Goal: Navigation & Orientation: Find specific page/section

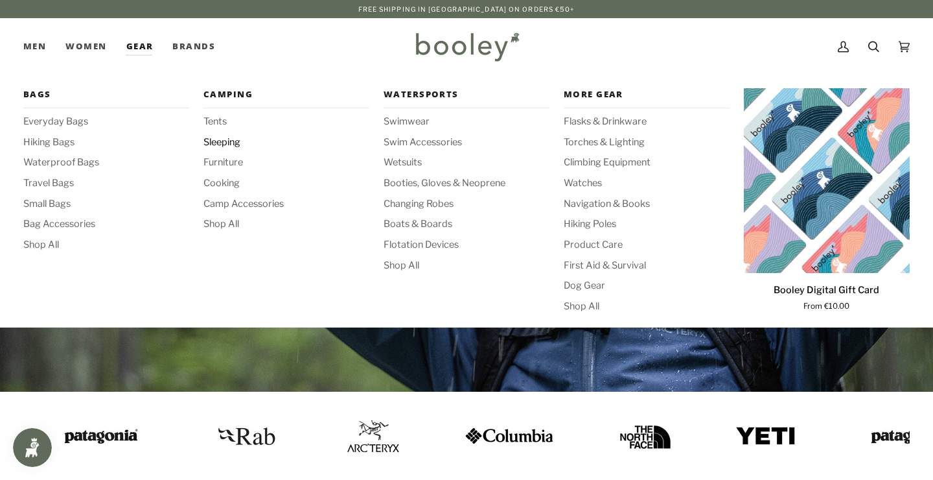
click at [227, 142] on span "Sleeping" at bounding box center [286, 142] width 166 height 14
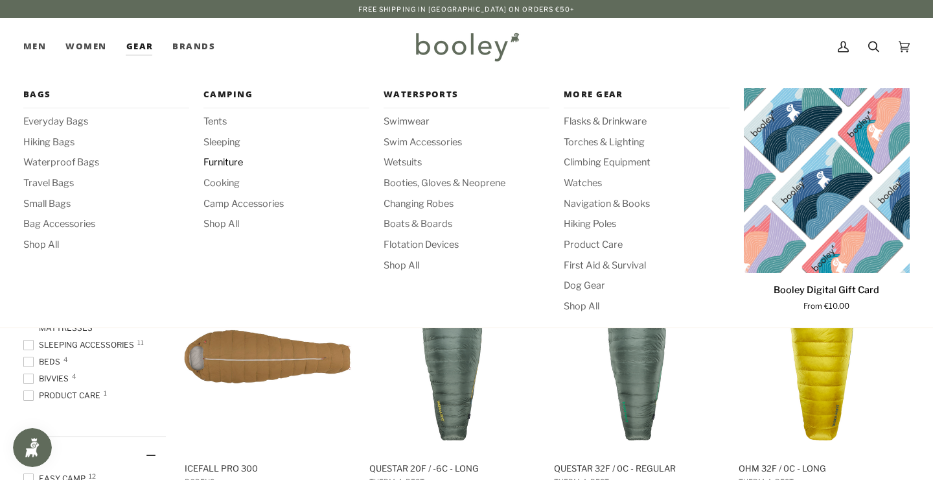
click at [223, 164] on span "Furniture" at bounding box center [286, 163] width 166 height 14
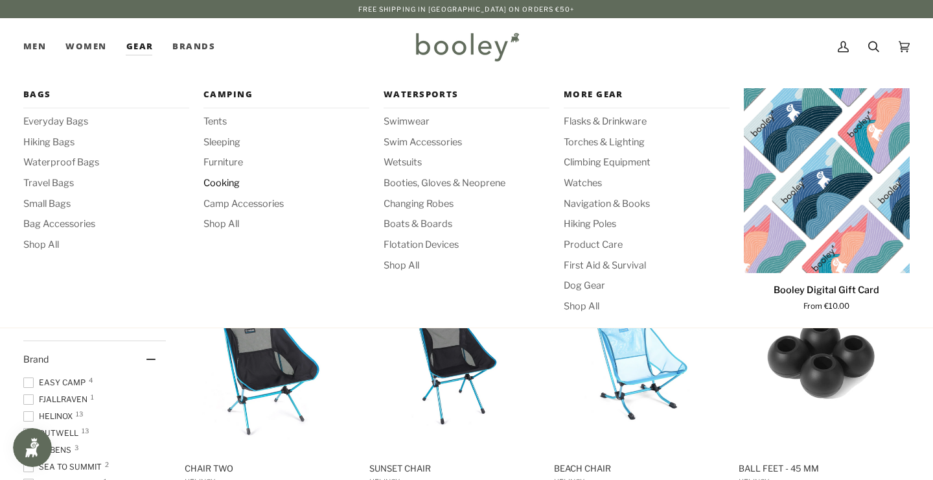
click at [228, 183] on span "Cooking" at bounding box center [286, 183] width 166 height 14
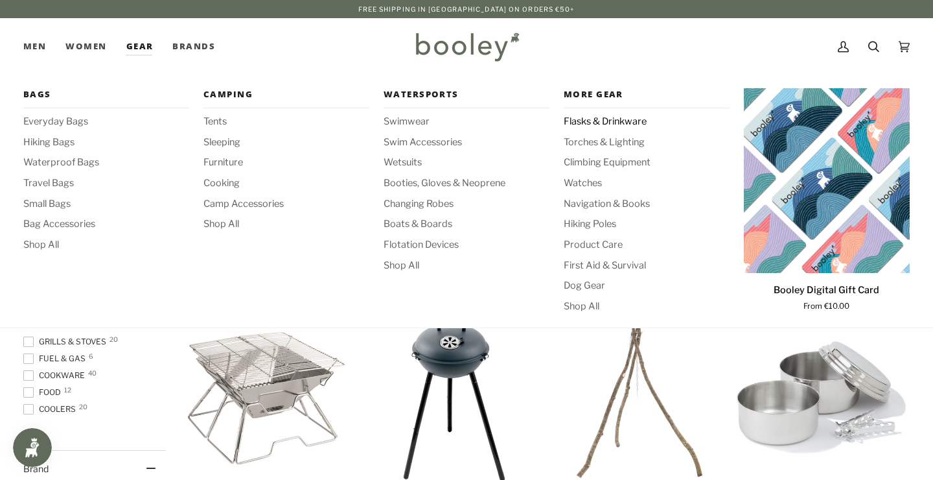
click at [627, 119] on span "Flasks & Drinkware" at bounding box center [647, 122] width 166 height 14
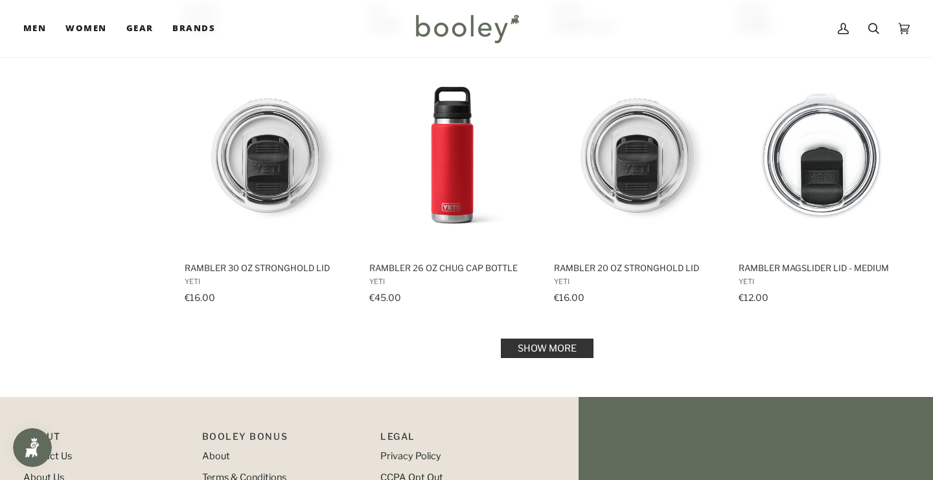
scroll to position [1299, 0]
click at [515, 343] on link "Show more" at bounding box center [547, 347] width 93 height 19
